Goal: Task Accomplishment & Management: Use online tool/utility

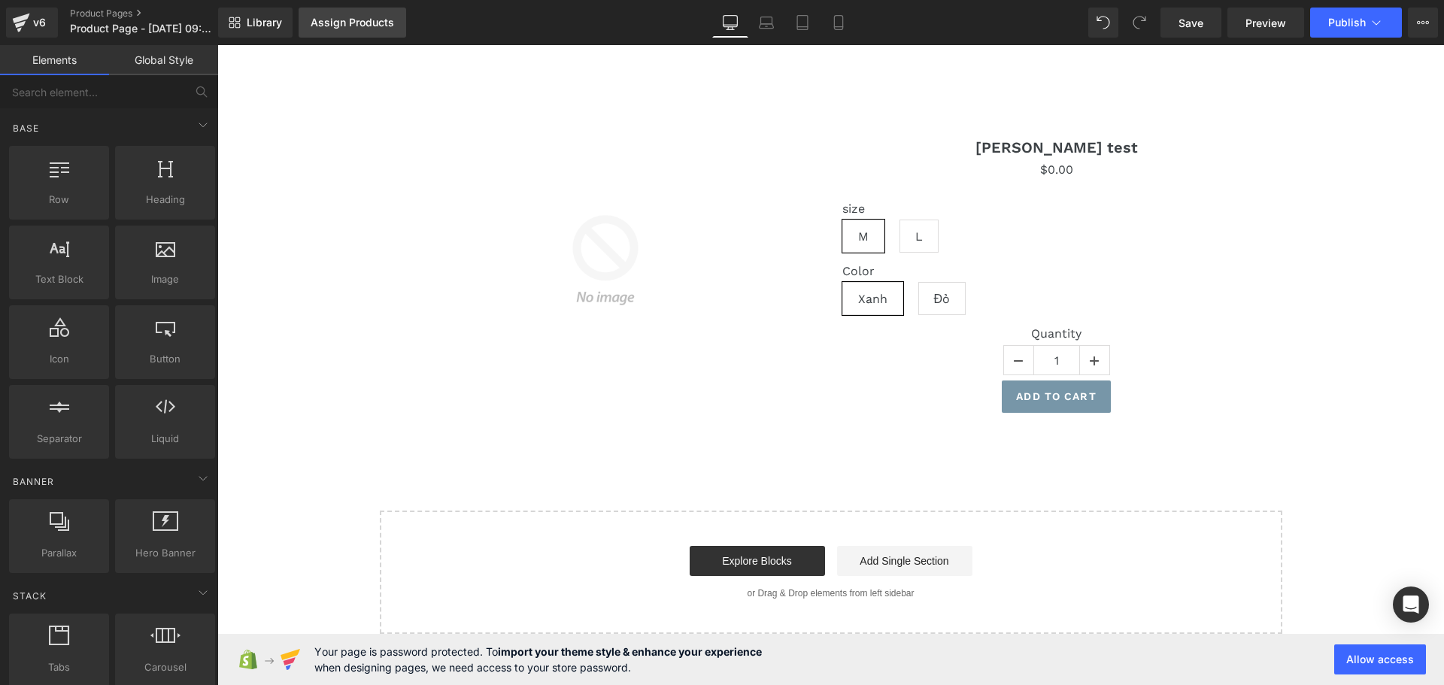
click at [356, 14] on link "Assign Products" at bounding box center [353, 23] width 108 height 30
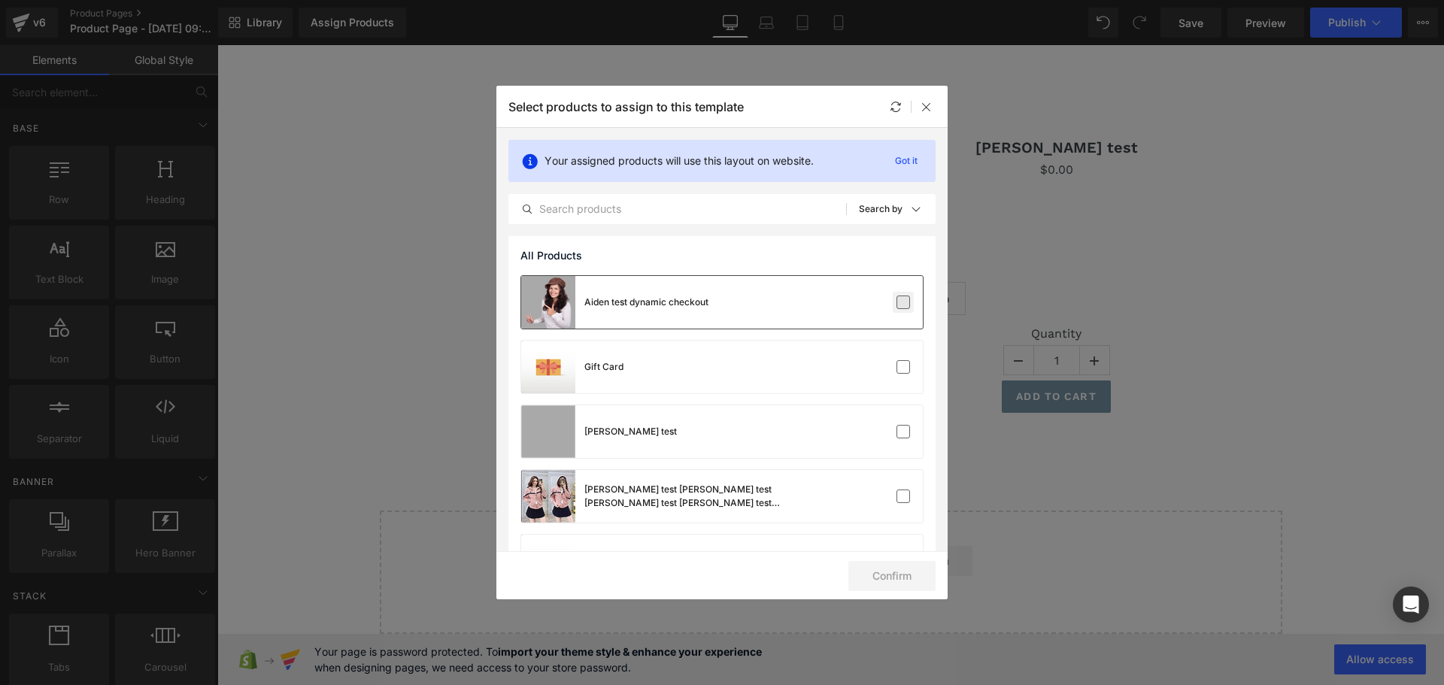
click at [900, 298] on label at bounding box center [904, 303] width 14 height 14
click at [903, 302] on input "checkbox" at bounding box center [903, 302] width 0 height 0
drag, startPoint x: 894, startPoint y: 580, endPoint x: 930, endPoint y: 559, distance: 42.4
click at [900, 578] on button "Confirm" at bounding box center [891, 576] width 87 height 30
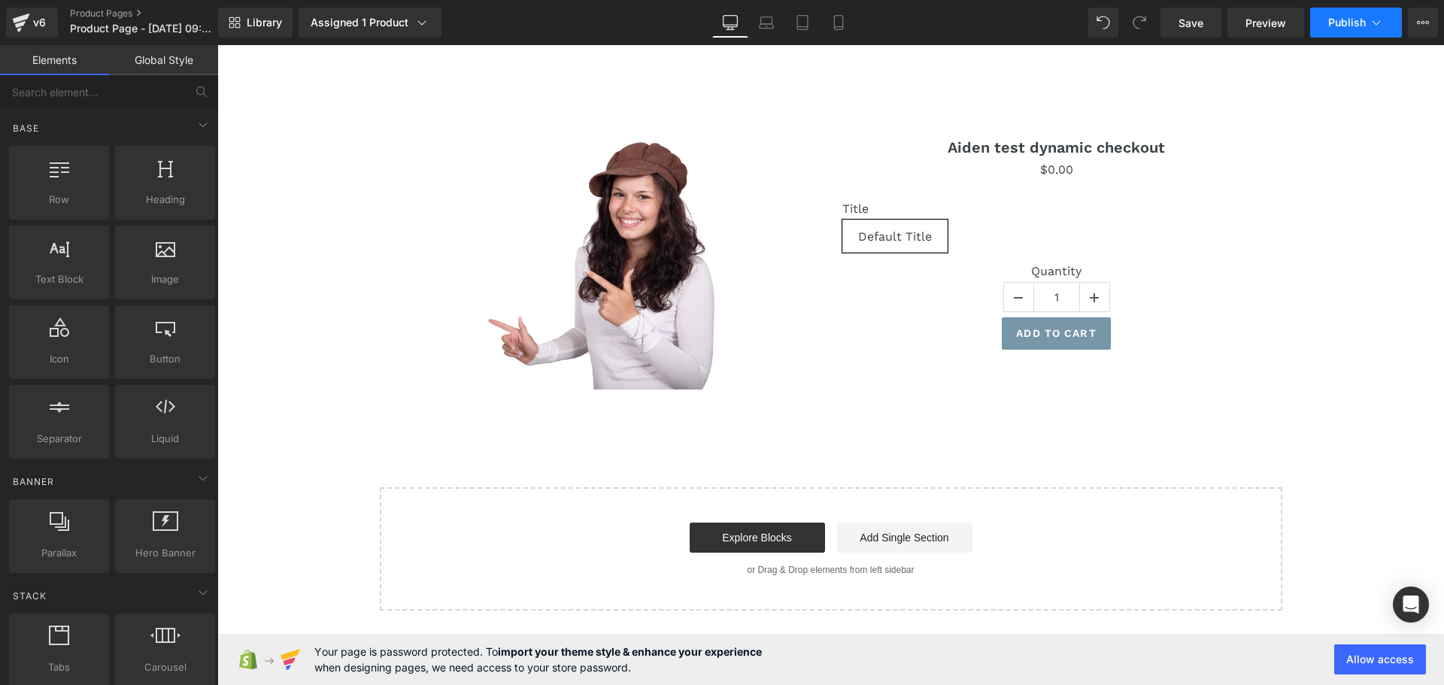
click at [1340, 17] on span "Publish" at bounding box center [1347, 23] width 38 height 12
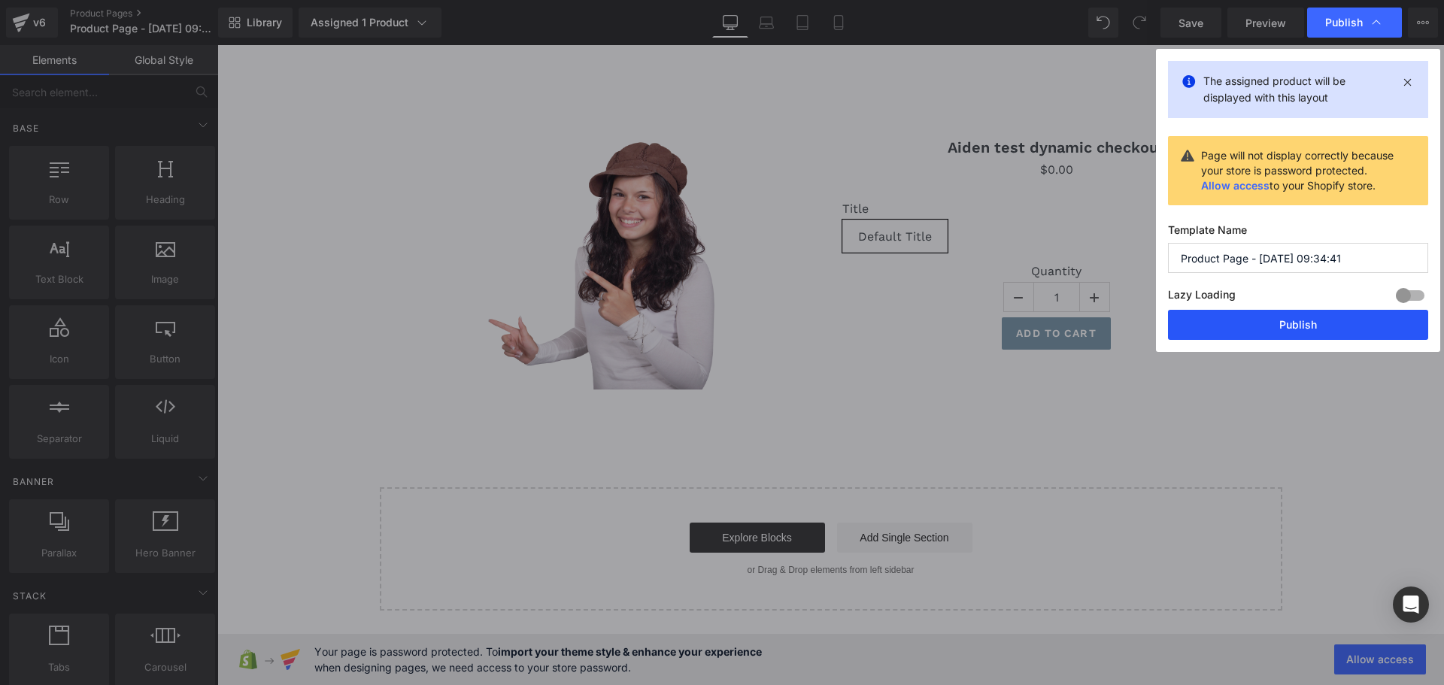
click at [1285, 329] on button "Publish" at bounding box center [1298, 325] width 260 height 30
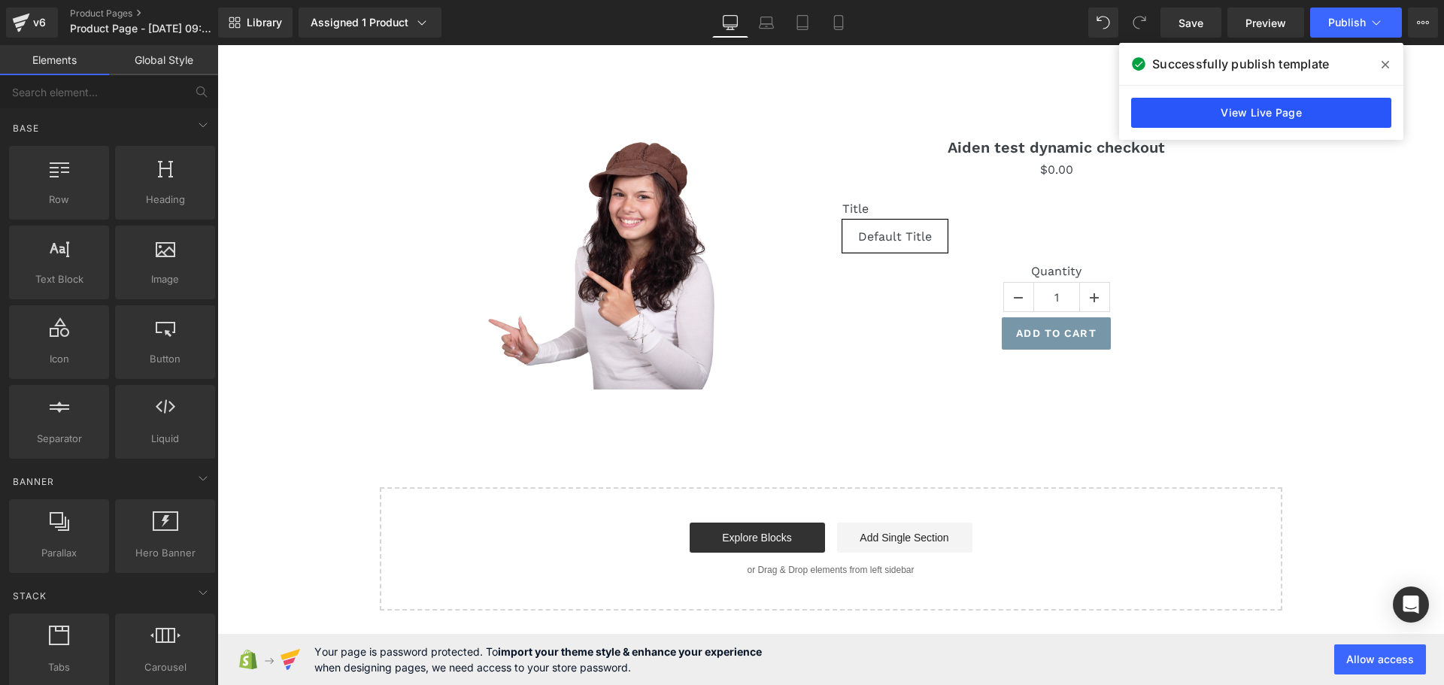
click at [1225, 114] on link "View Live Page" at bounding box center [1261, 113] width 260 height 30
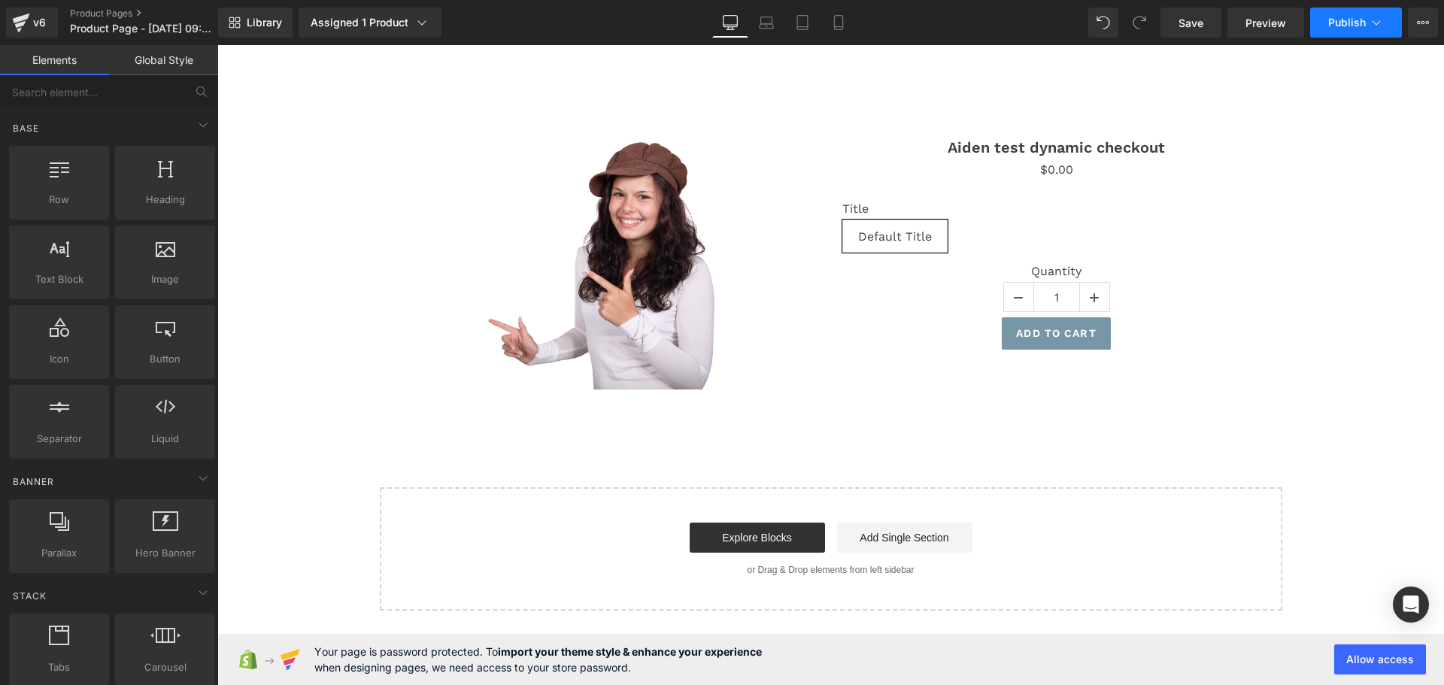
click at [1348, 21] on span "Publish" at bounding box center [1347, 23] width 38 height 12
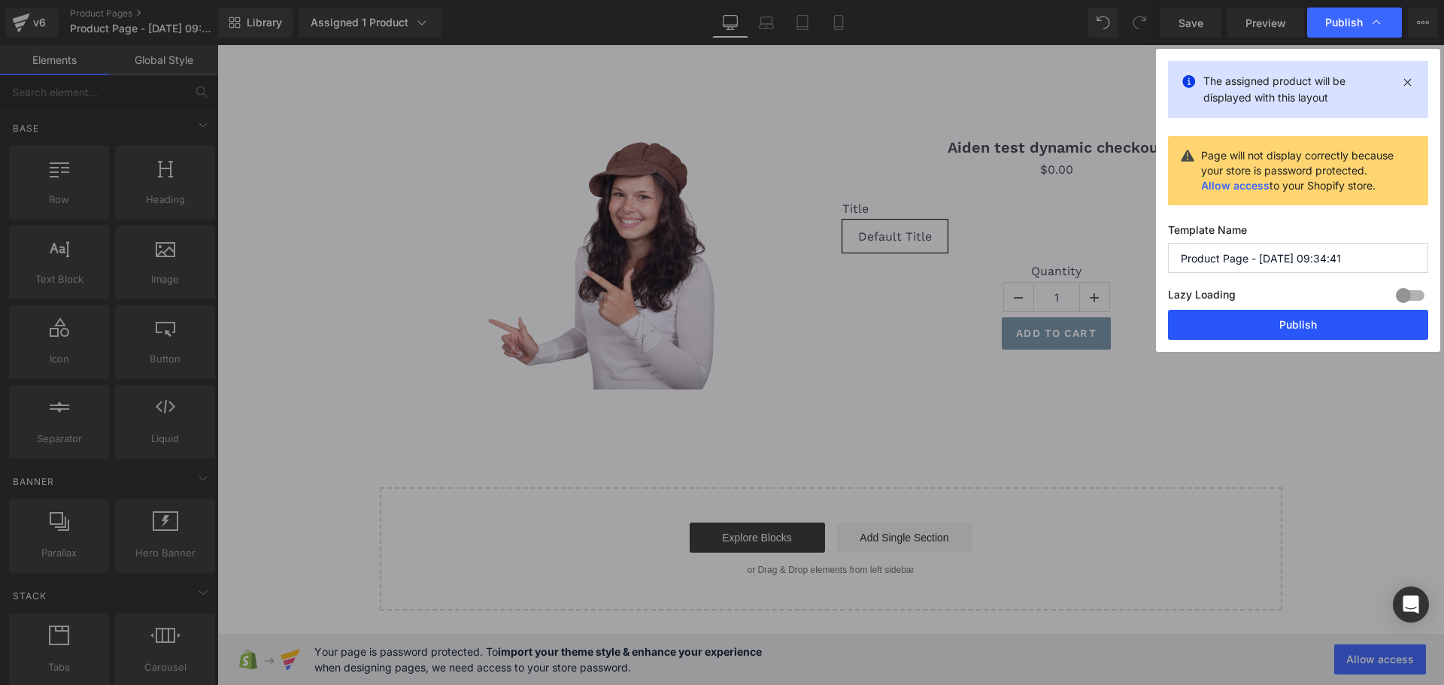
click at [1288, 326] on button "Publish" at bounding box center [1298, 325] width 260 height 30
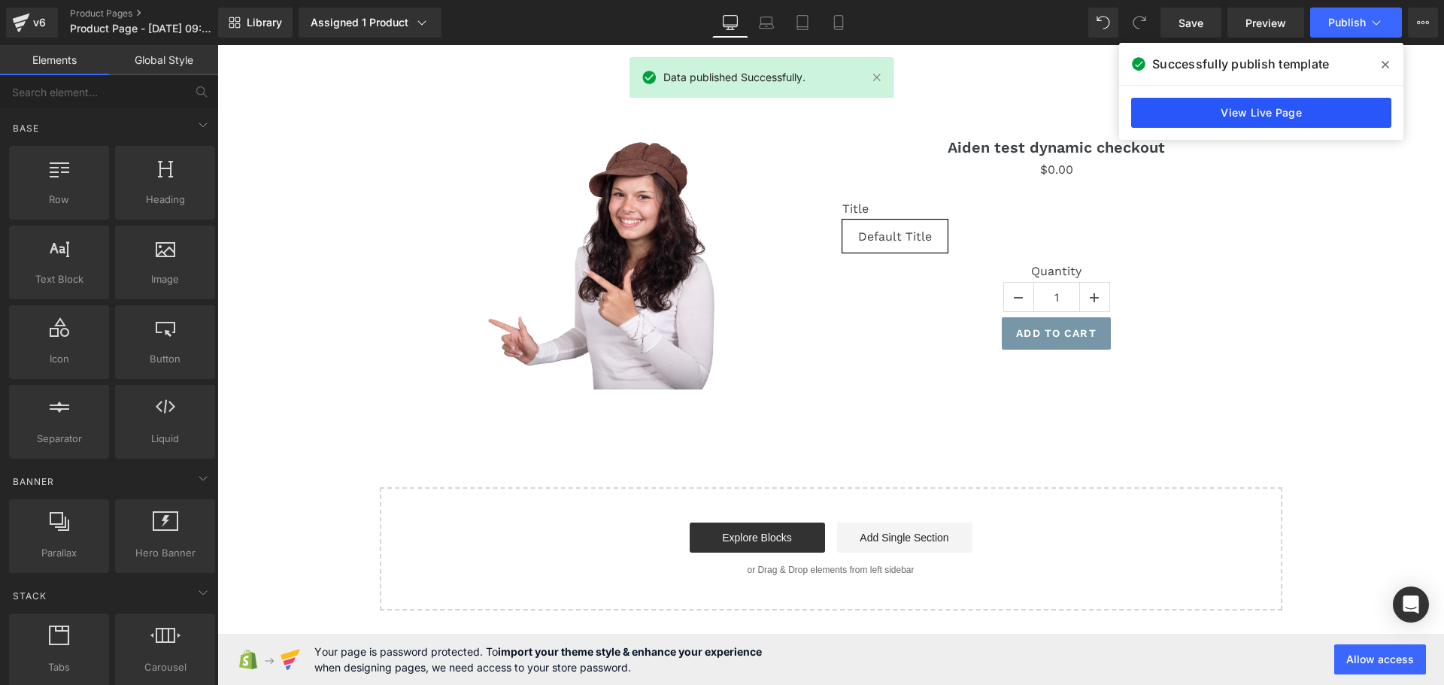
click at [1246, 120] on link "View Live Page" at bounding box center [1261, 113] width 260 height 30
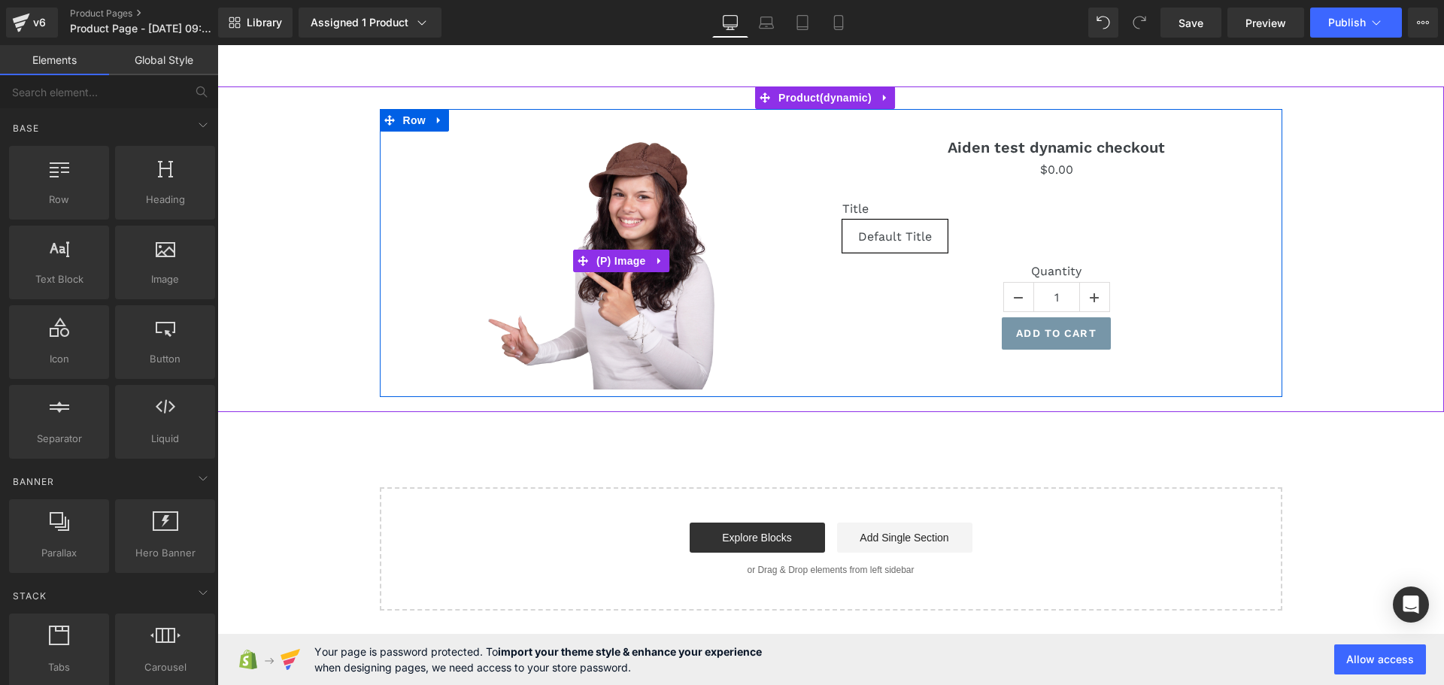
scroll to position [200, 0]
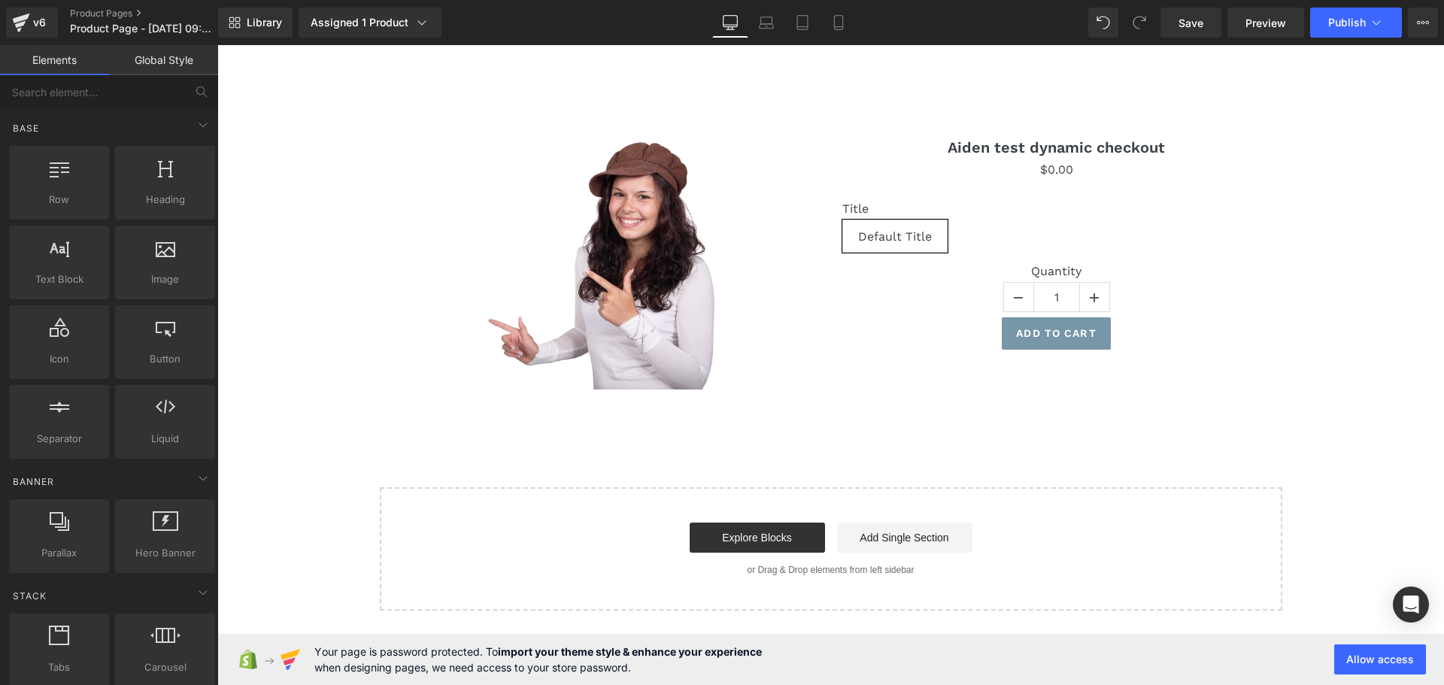
click at [217, 45] on span "Select your layout" at bounding box center [217, 45] width 0 height 0
